Goal: Purchase product/service

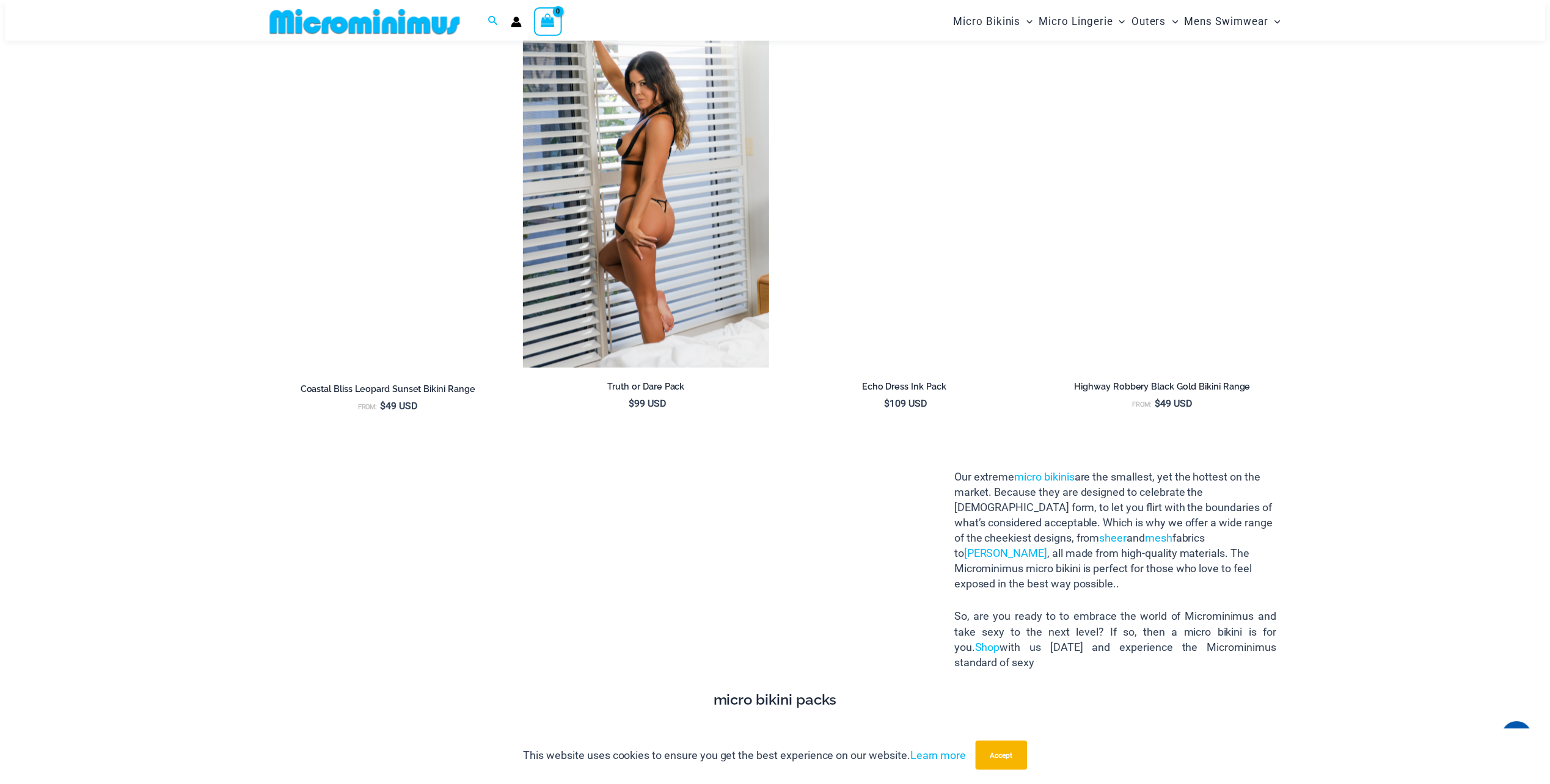
scroll to position [1945, 0]
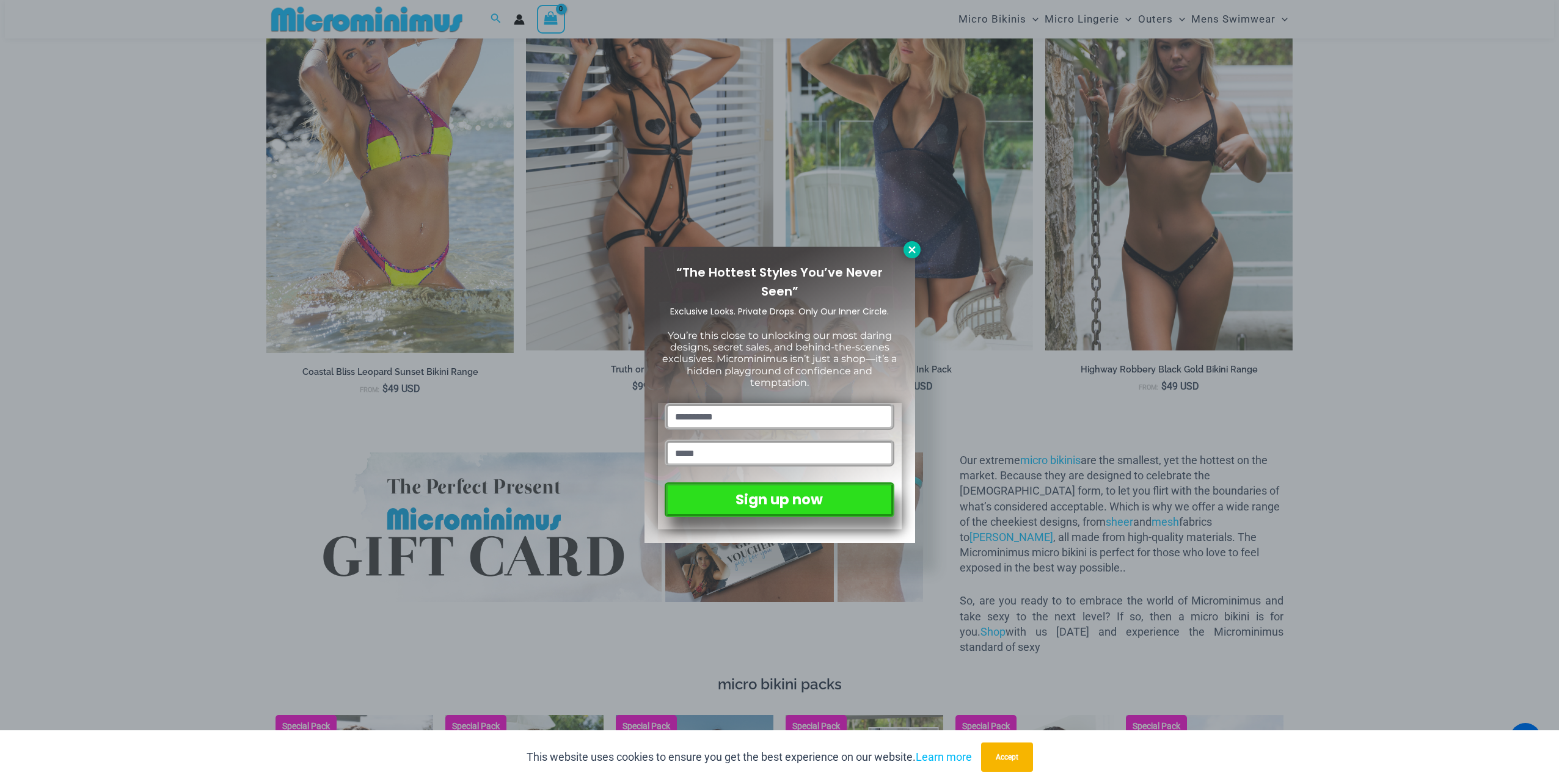
click at [912, 247] on icon at bounding box center [912, 250] width 11 height 11
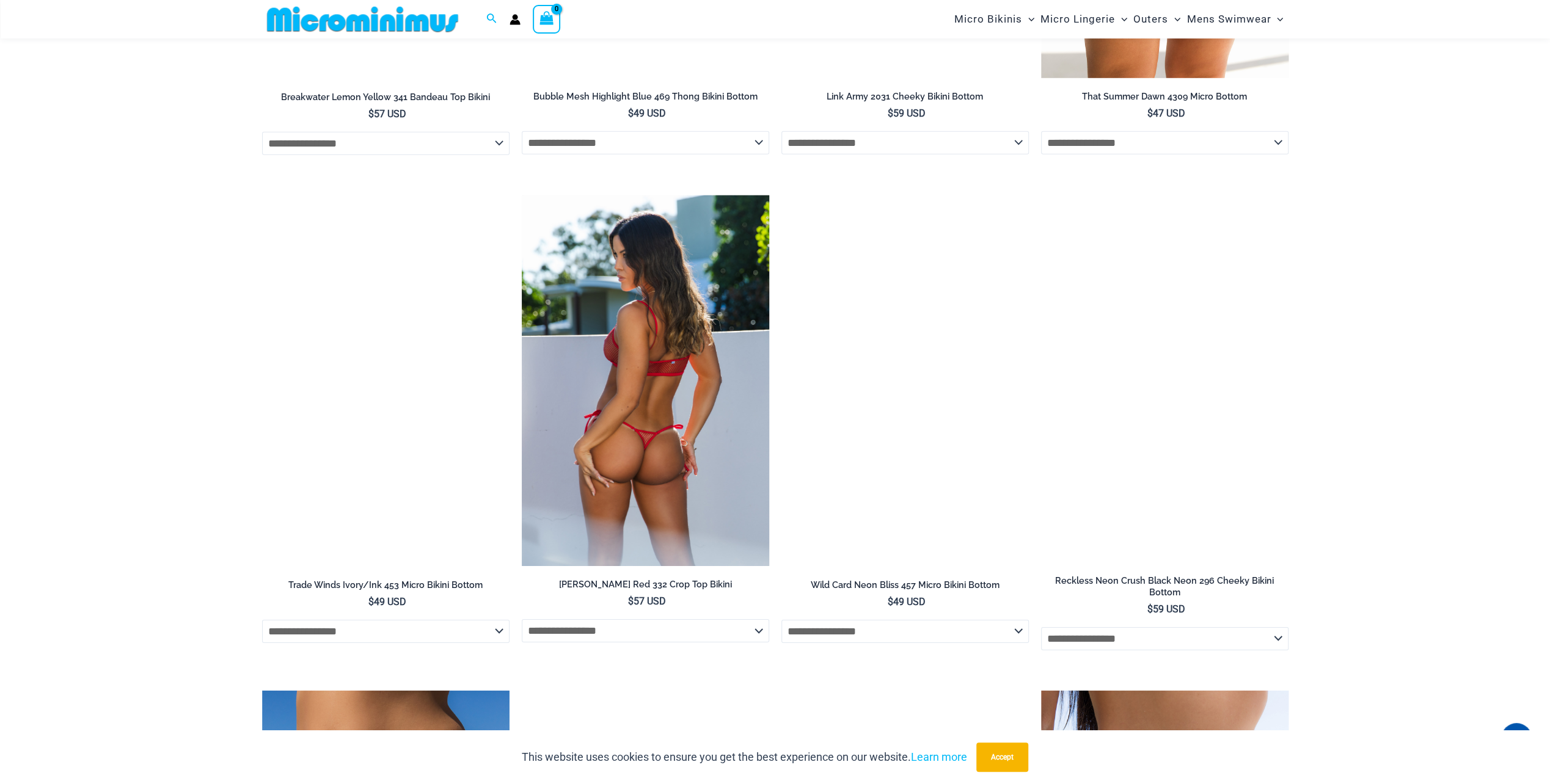
scroll to position [3777, 0]
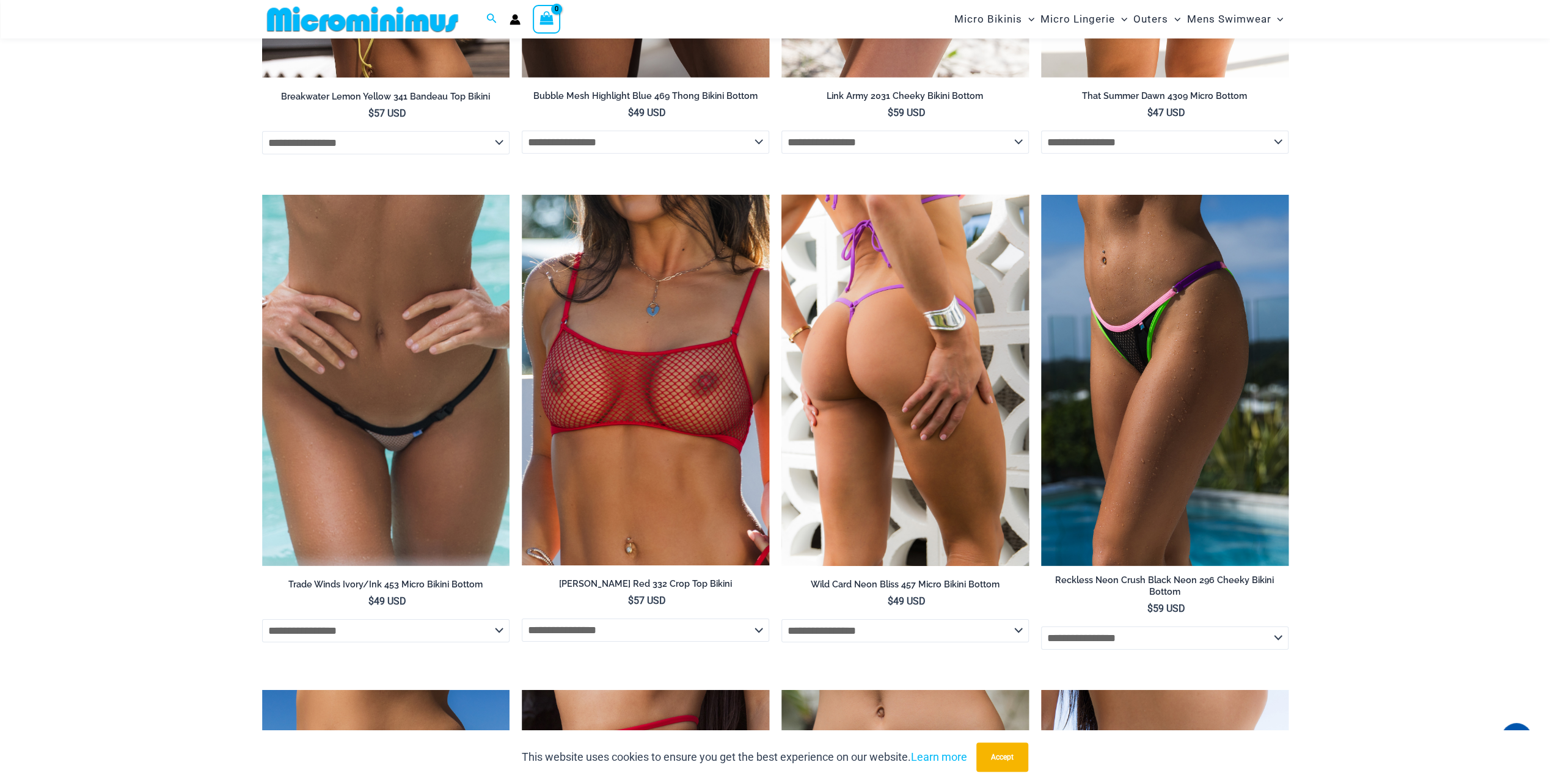
click at [839, 384] on img at bounding box center [905, 380] width 248 height 371
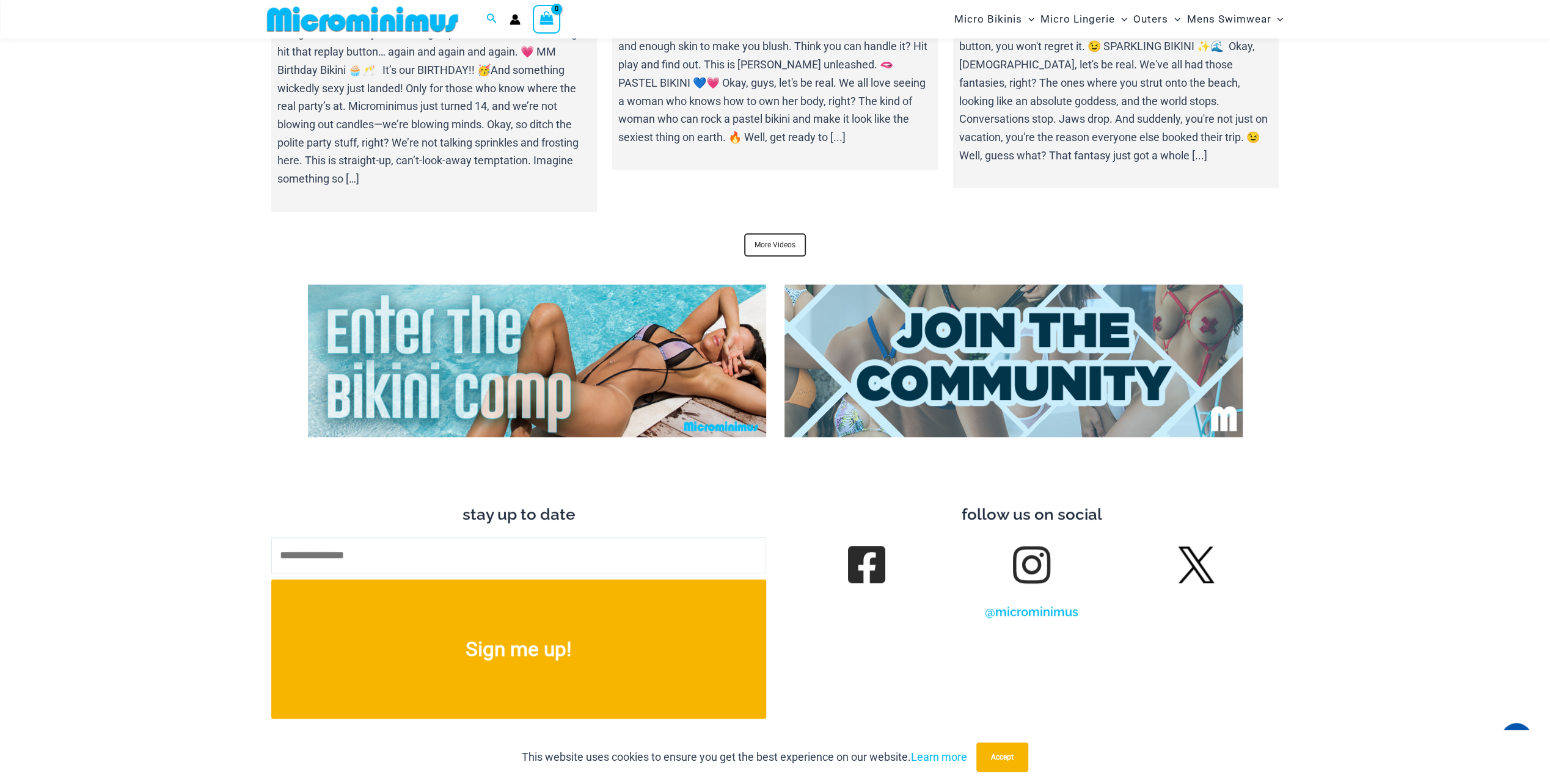
scroll to position [5243, 0]
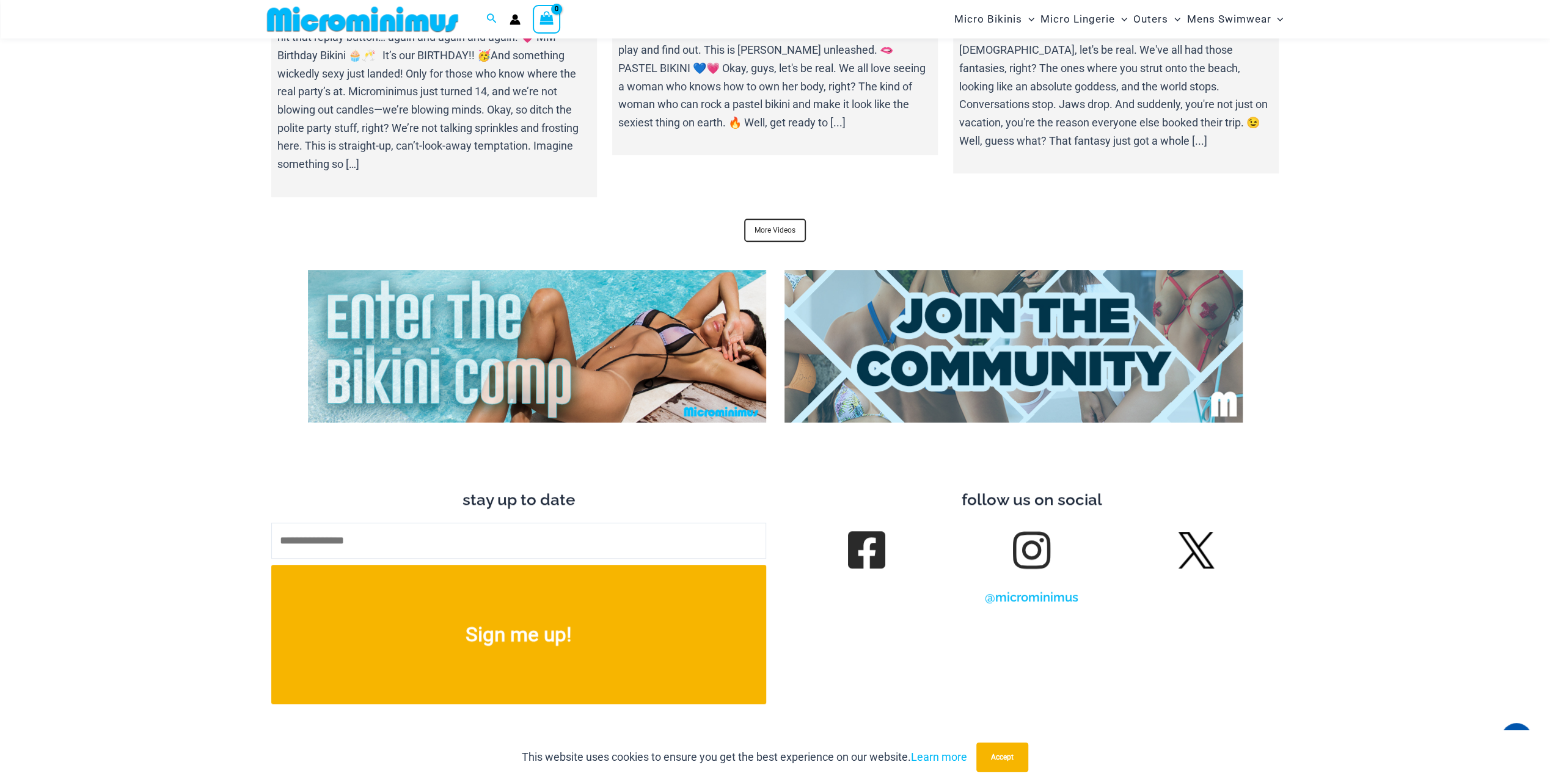
click at [599, 299] on img at bounding box center [537, 346] width 458 height 153
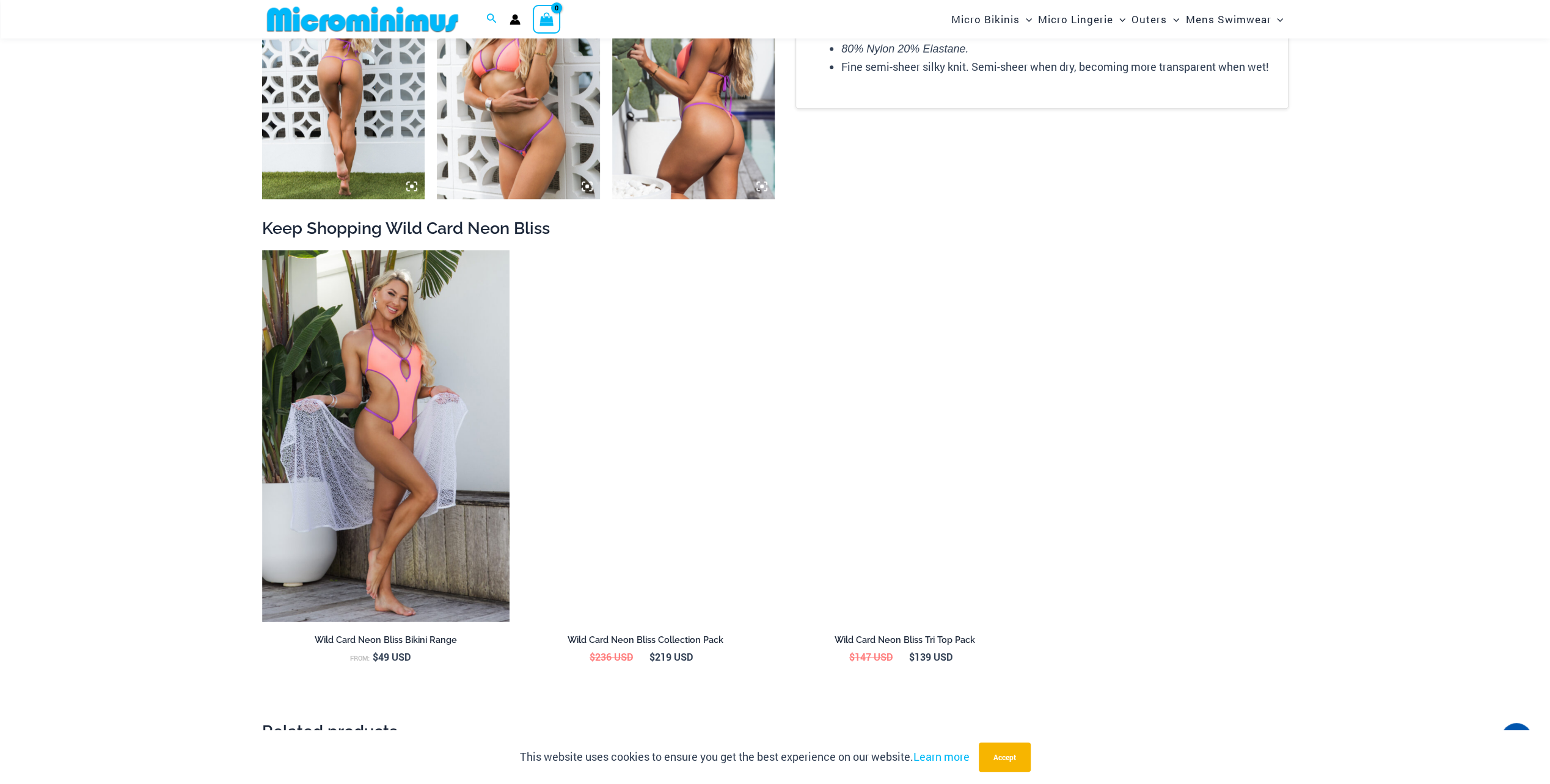
scroll to position [1212, 0]
